Goal: Find specific page/section: Find specific page/section

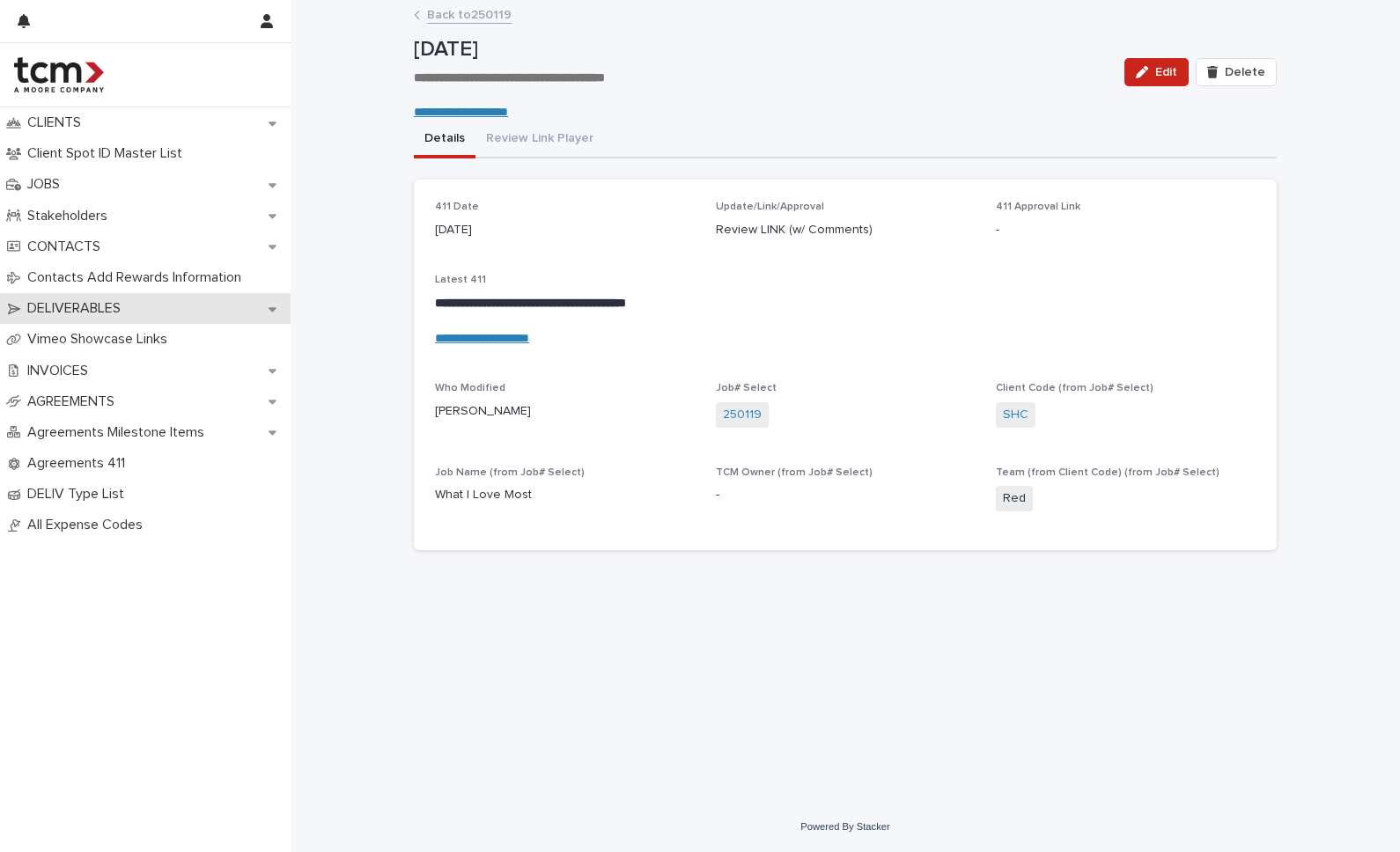
click at [123, 312] on p "DELIVERABLES" at bounding box center [77, 308] width 114 height 16
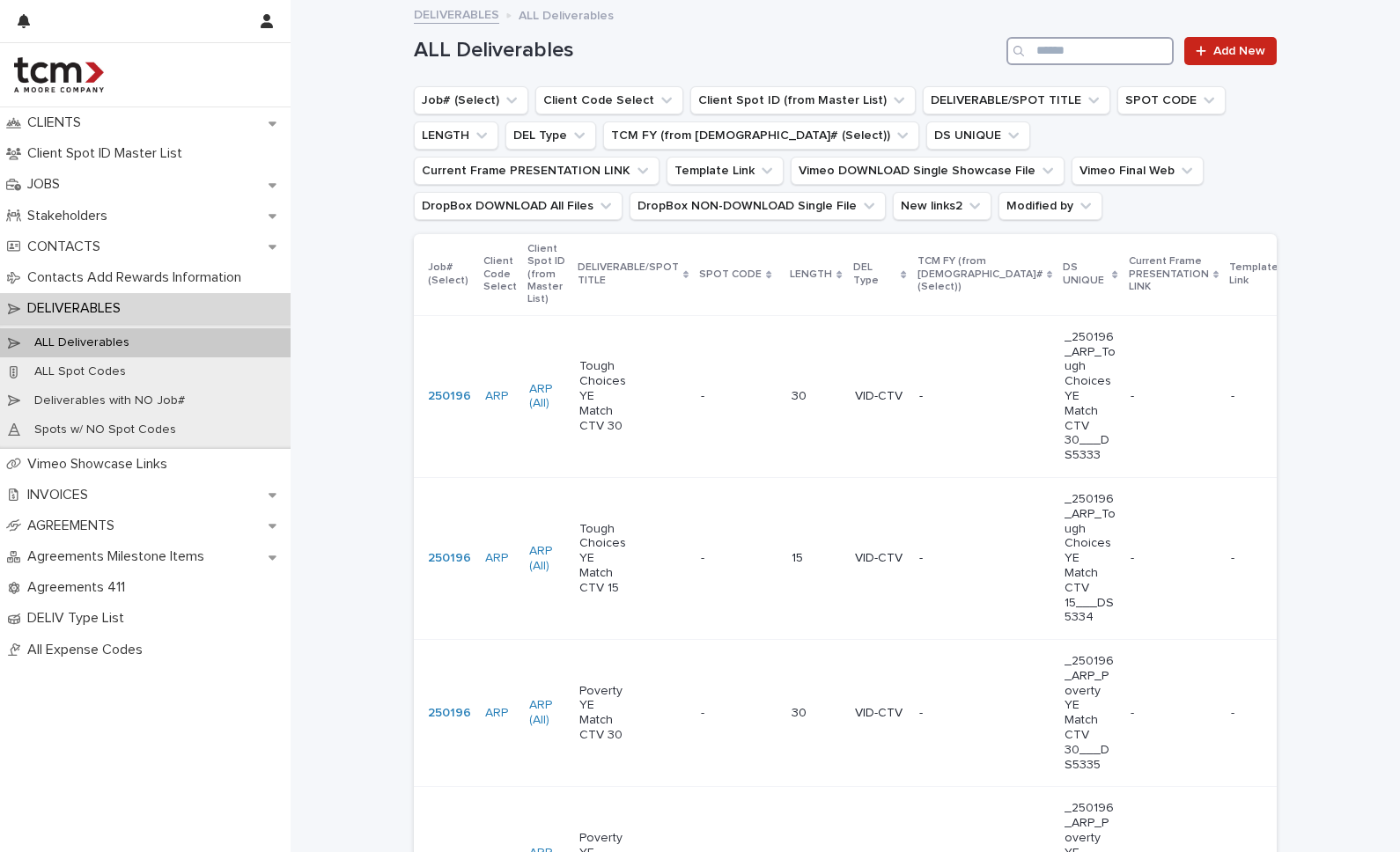
click at [1076, 54] on input "Search" at bounding box center [1090, 50] width 167 height 28
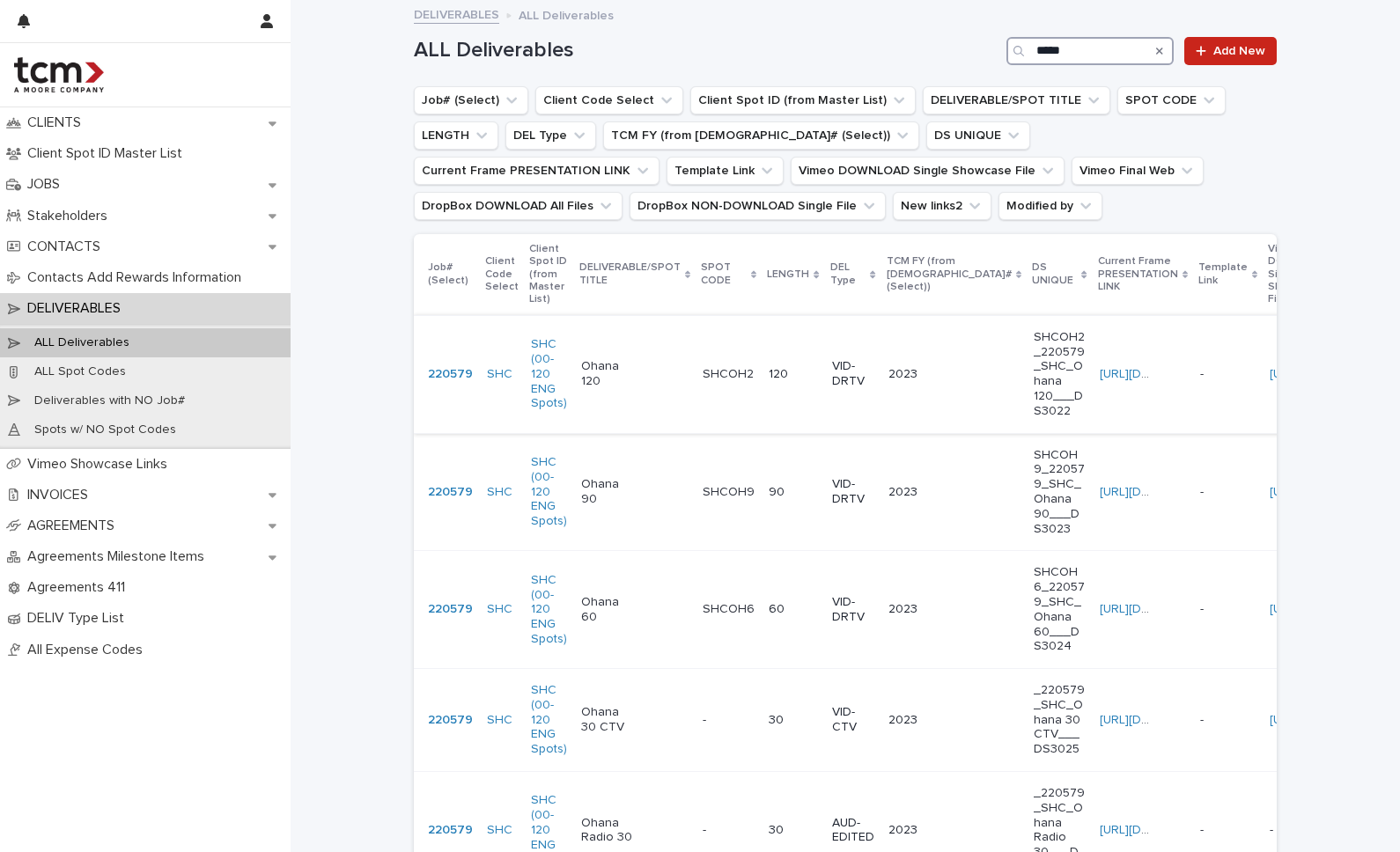
type input "*****"
click at [594, 415] on td "Ohana 120" at bounding box center [635, 374] width 122 height 118
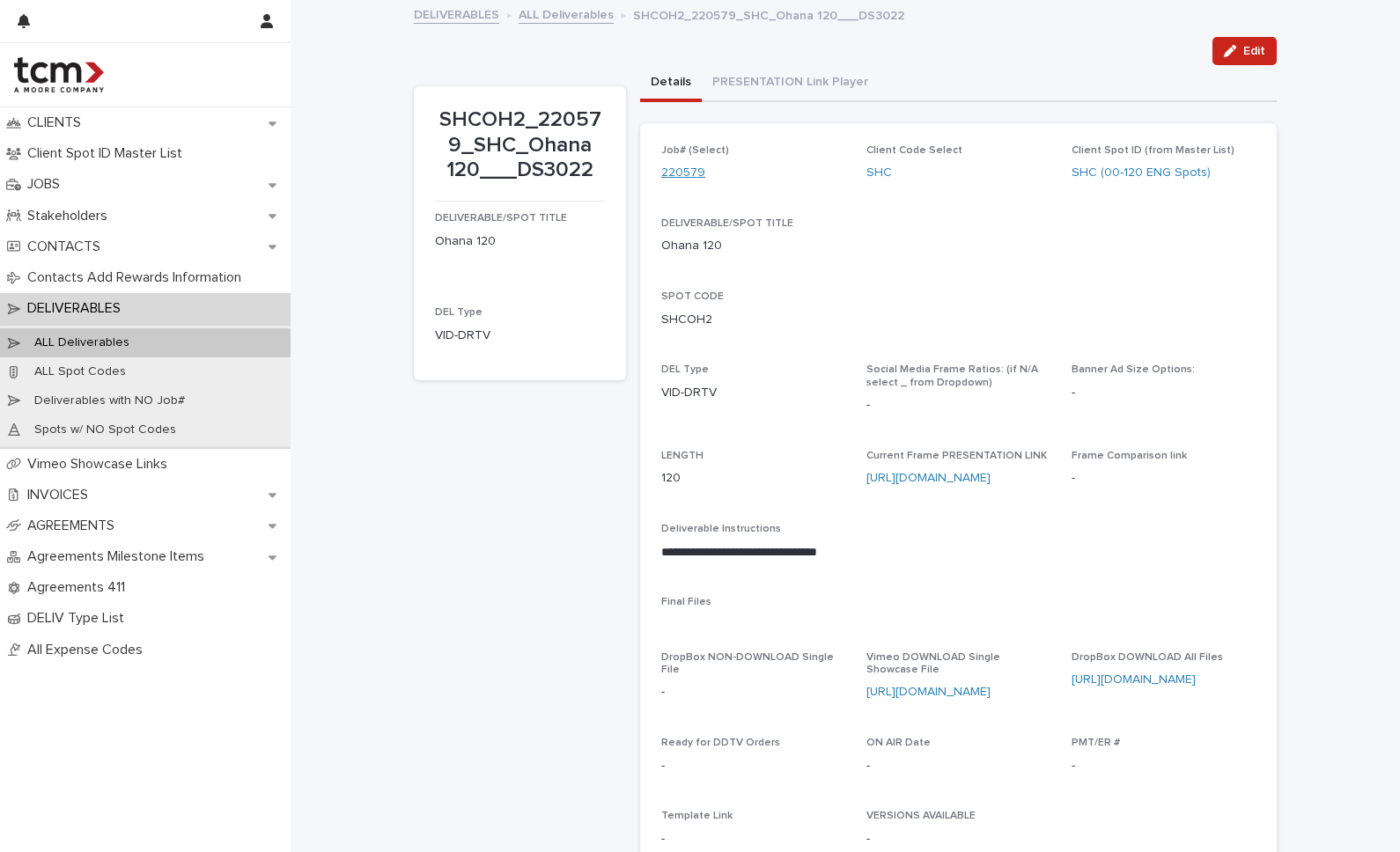
click at [679, 175] on link "220579" at bounding box center [683, 173] width 44 height 18
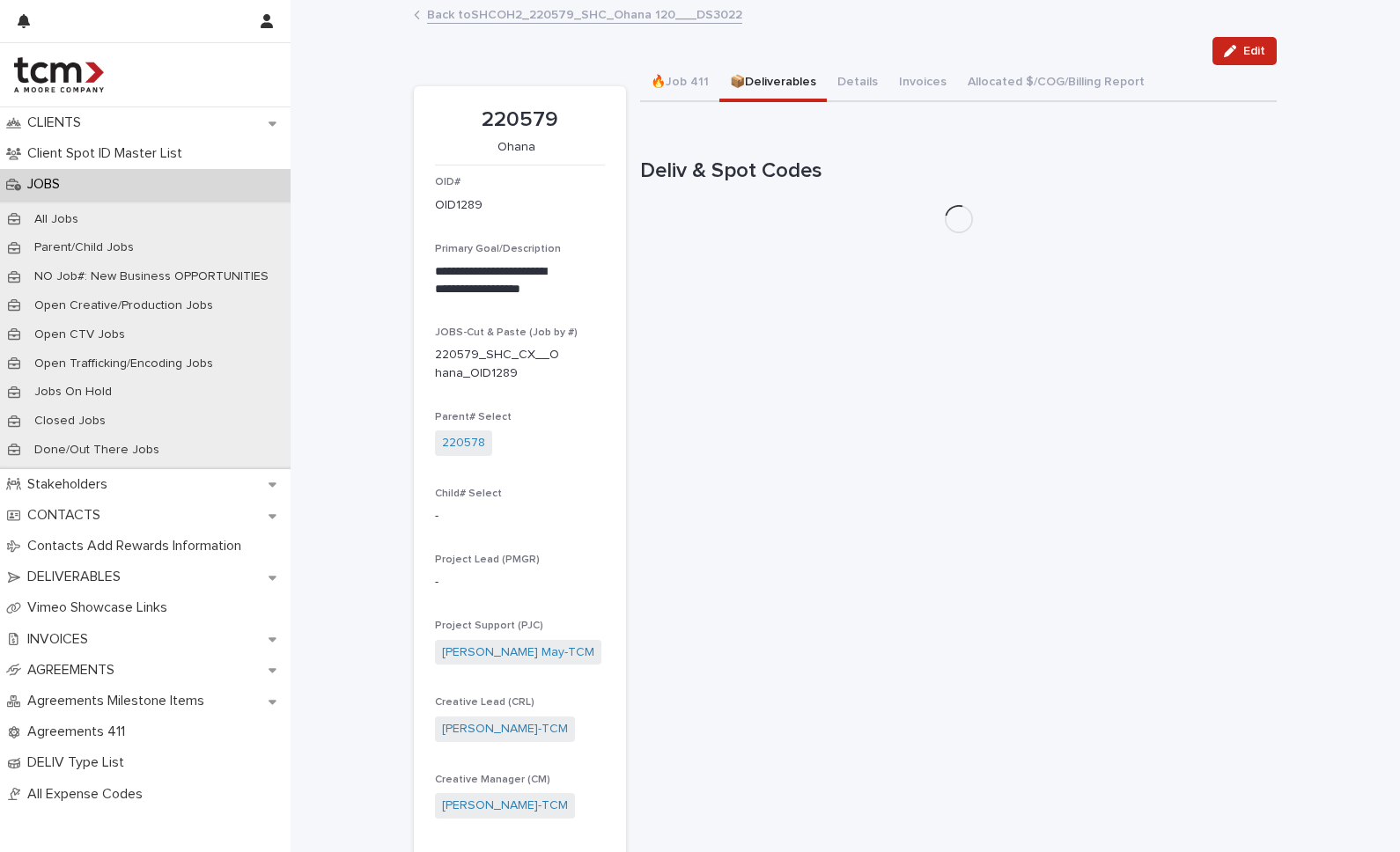
click at [772, 91] on button "📦Deliverables" at bounding box center [773, 83] width 107 height 37
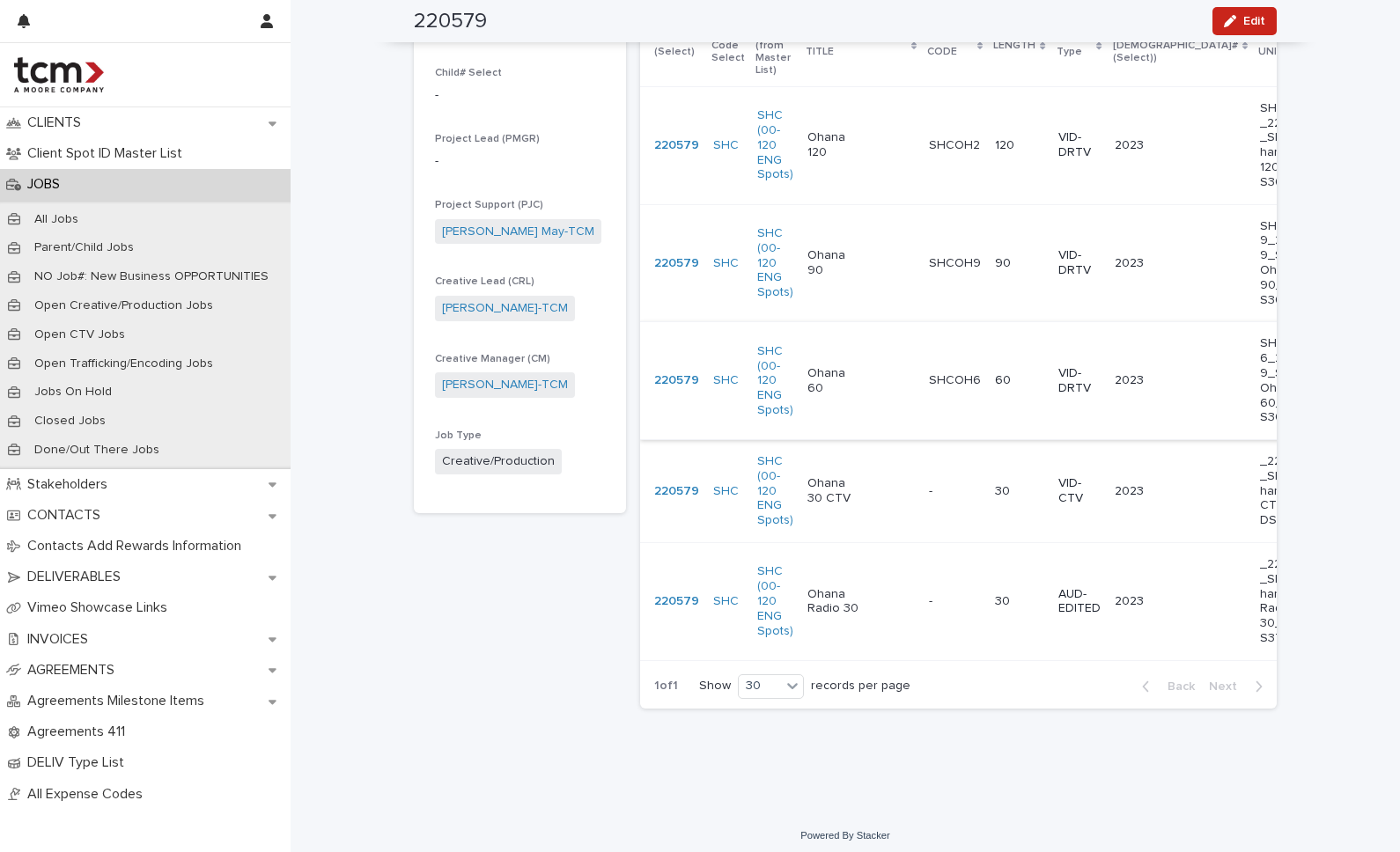
scroll to position [208, 0]
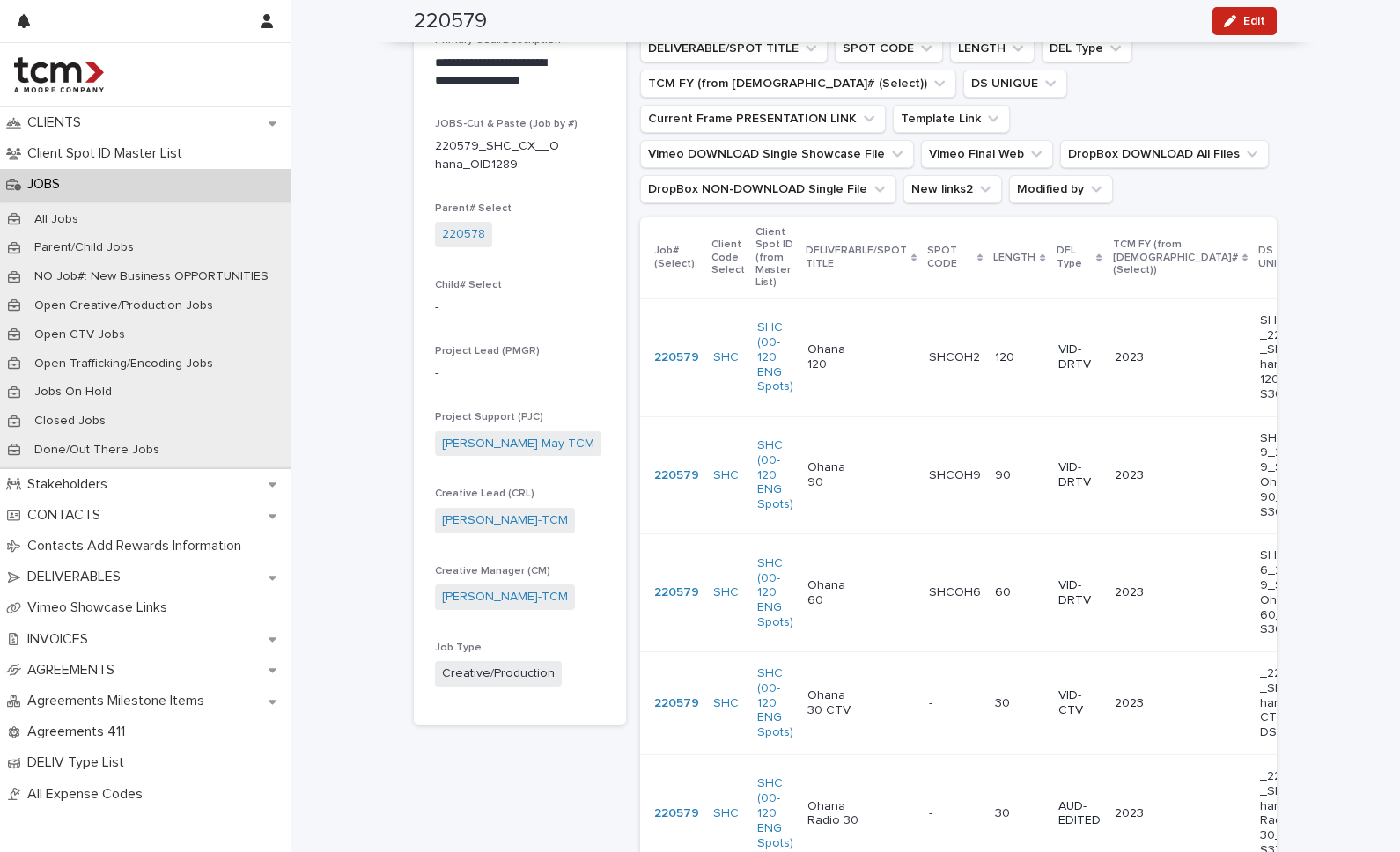
click at [451, 226] on link "220578" at bounding box center [463, 235] width 43 height 18
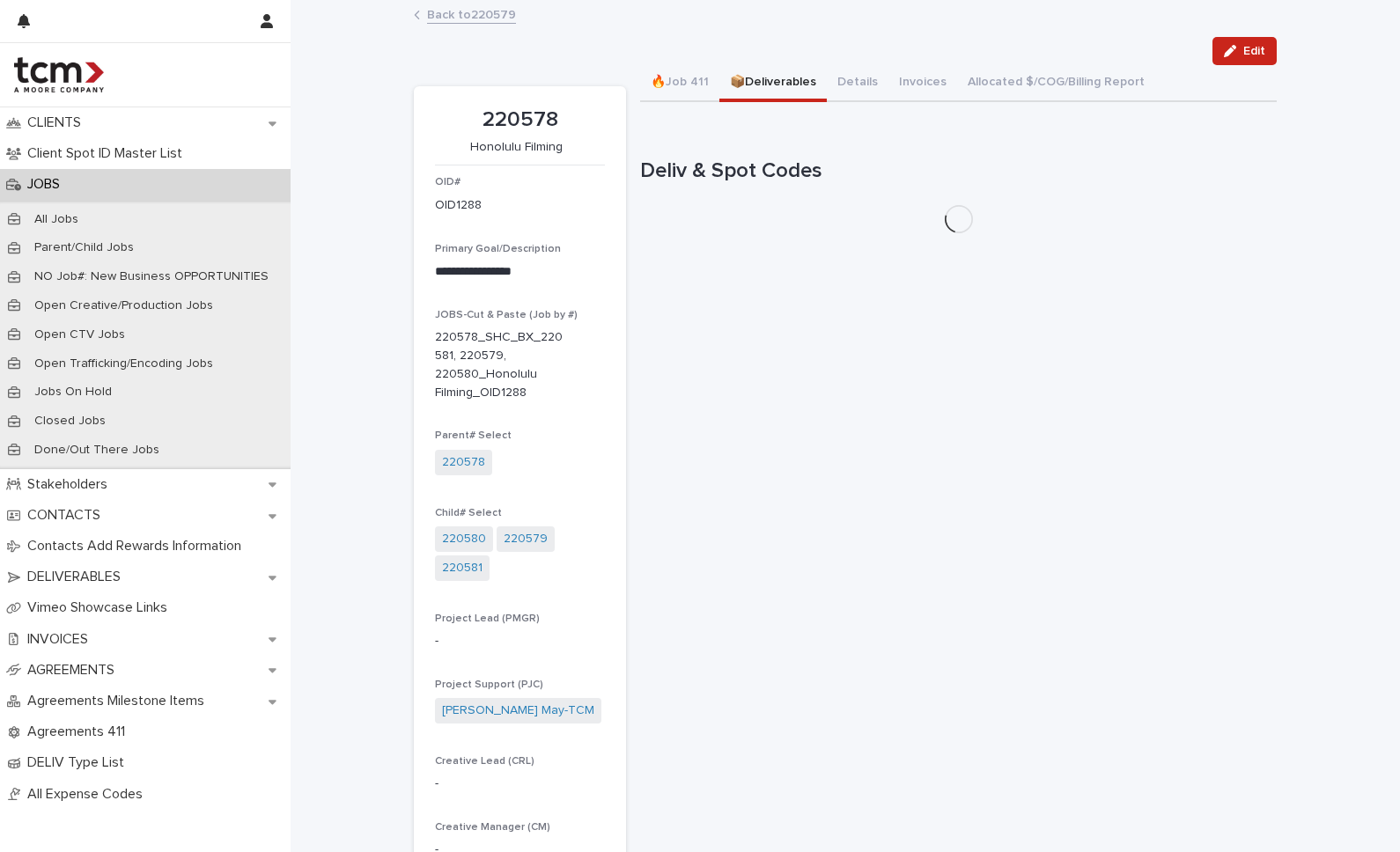
click at [741, 84] on button "📦Deliverables" at bounding box center [773, 83] width 107 height 37
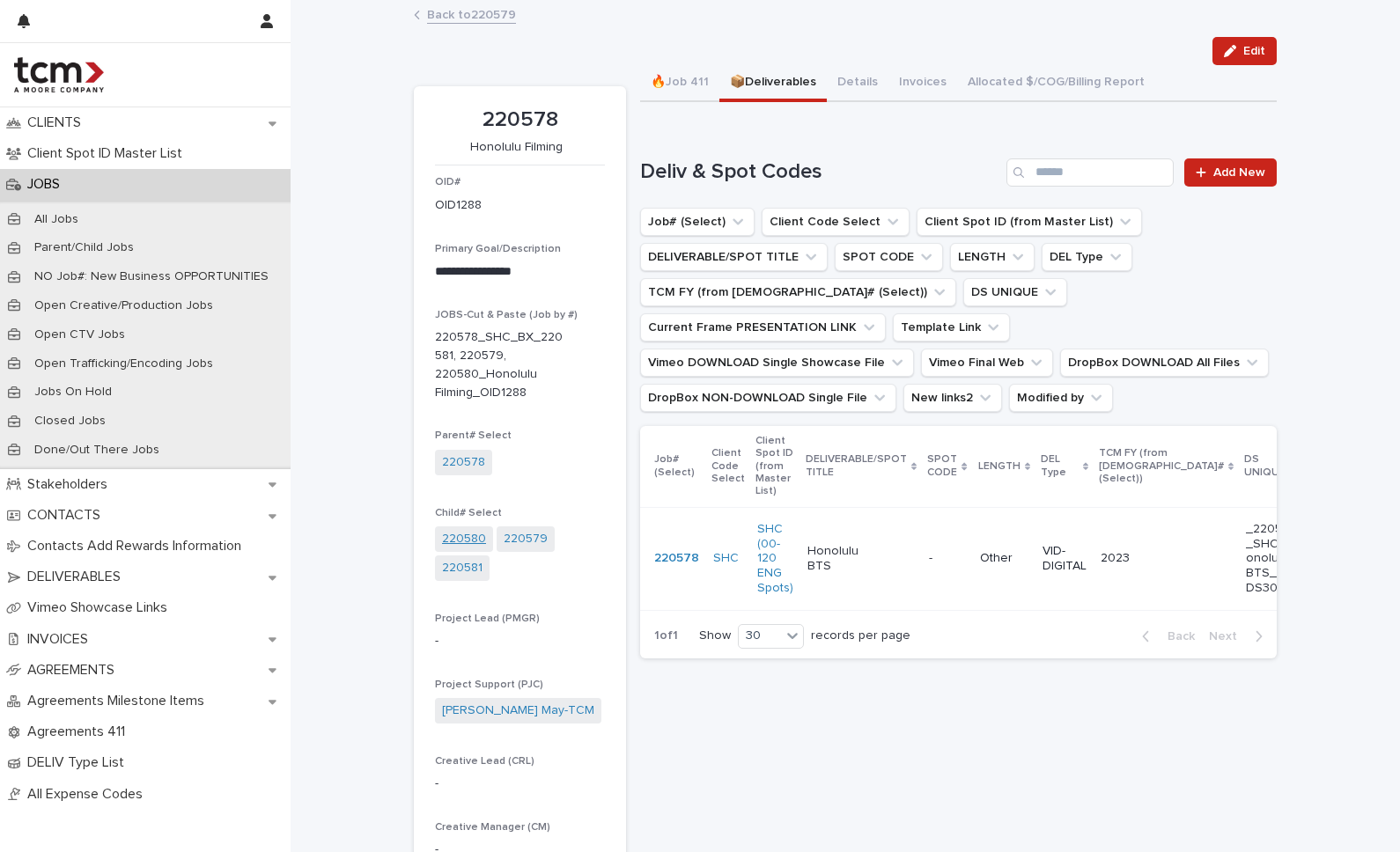
click at [470, 538] on link "220580" at bounding box center [464, 539] width 44 height 18
